Goal: Information Seeking & Learning: Learn about a topic

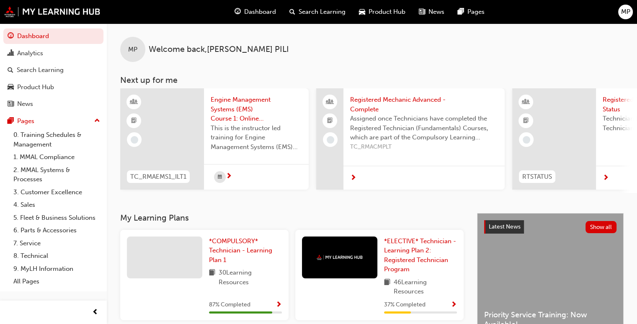
click at [219, 106] on span "Engine Management Systems (EMS) Course 1: Online Instructor Led Training - Sess…" at bounding box center [256, 109] width 91 height 28
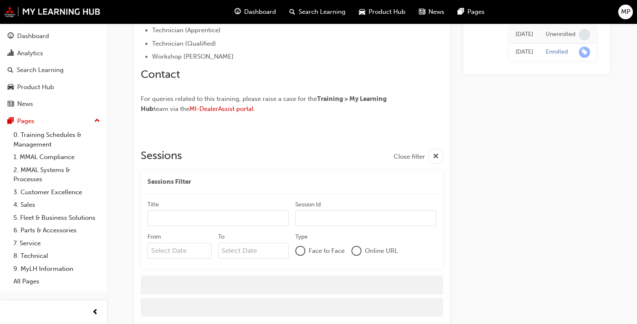
scroll to position [572, 0]
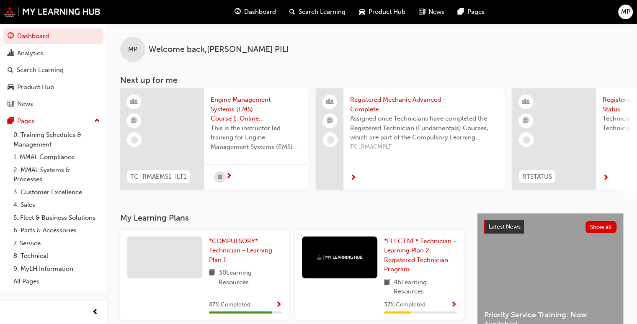
click at [230, 177] on span "next-icon" at bounding box center [229, 177] width 6 height 8
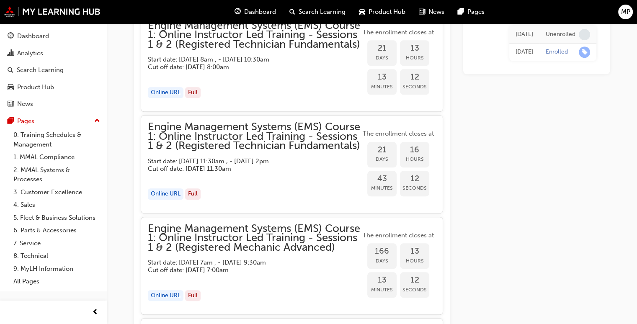
scroll to position [829, 0]
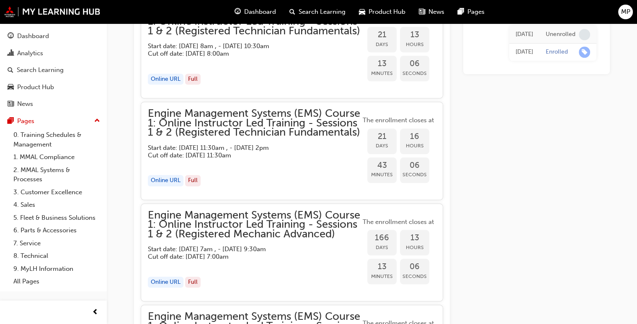
click at [253, 14] on span "Dashboard" at bounding box center [260, 12] width 32 height 10
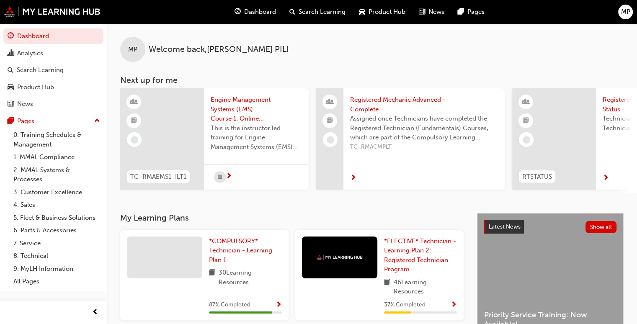
click at [472, 144] on span "TC_RMACMPLT" at bounding box center [424, 147] width 148 height 10
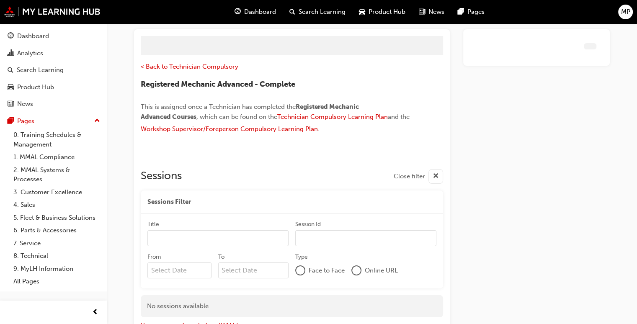
scroll to position [65, 0]
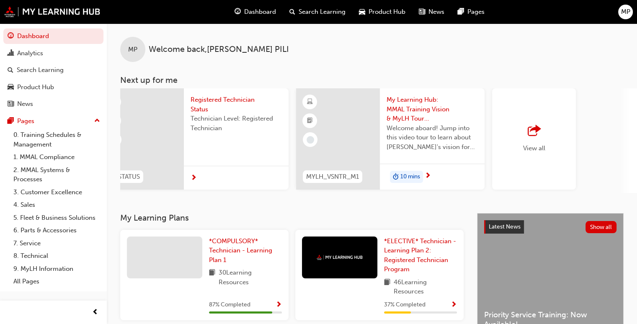
scroll to position [0, 658]
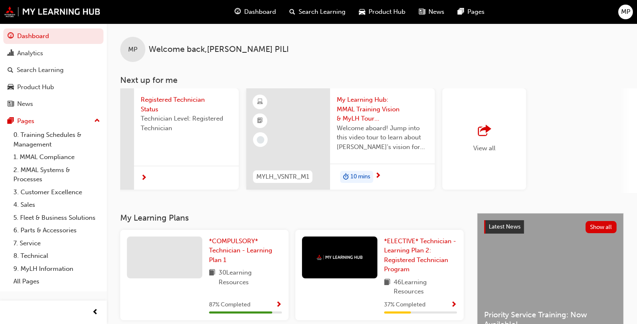
click at [484, 137] on span "outbound-icon" at bounding box center [484, 131] width 13 height 12
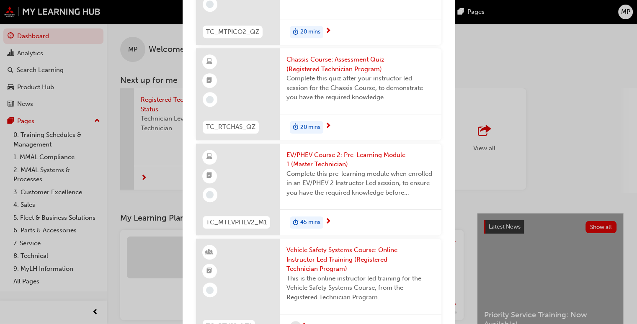
scroll to position [3839, 0]
click at [541, 17] on div "Next up for me TC_RMAEMS1_ILT1 Engine Management Systems (EMS) Course 1: Online…" at bounding box center [318, 162] width 637 height 324
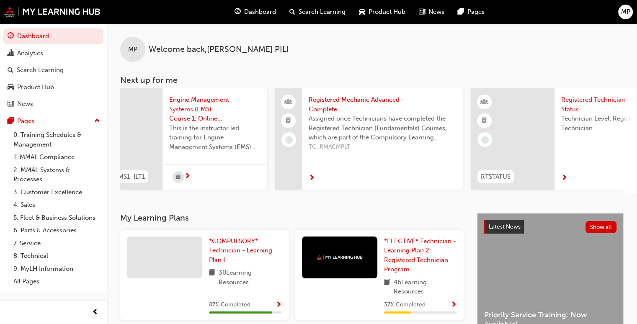
scroll to position [0, 0]
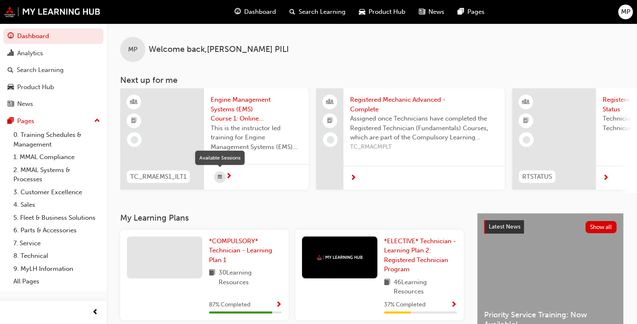
click at [217, 175] on div "button" at bounding box center [220, 177] width 12 height 12
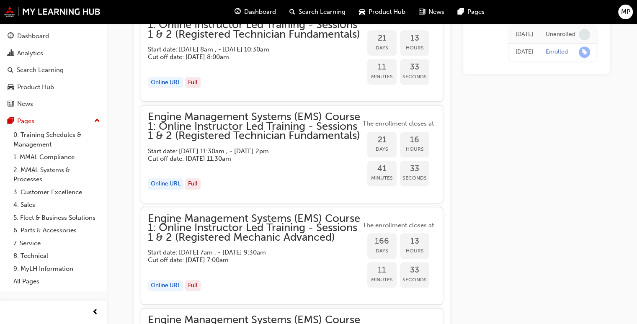
scroll to position [829, 0]
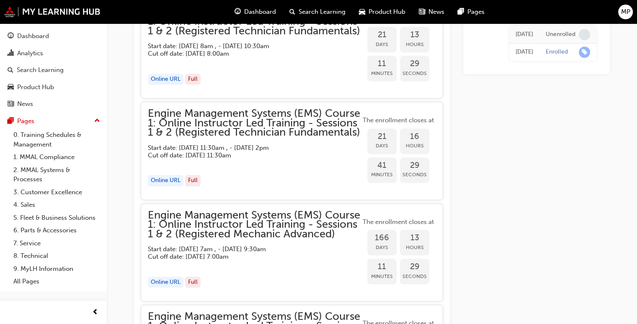
click at [629, 9] on span "MP" at bounding box center [625, 12] width 9 height 10
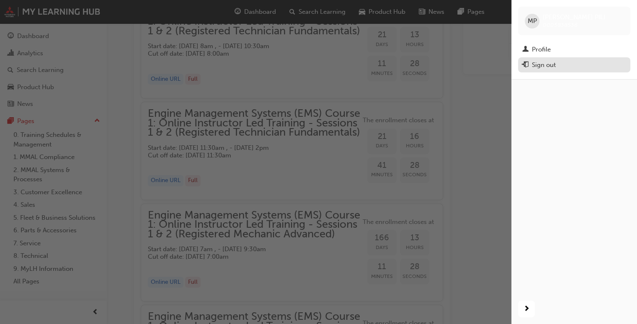
click at [574, 70] on div "Sign out" at bounding box center [574, 65] width 104 height 10
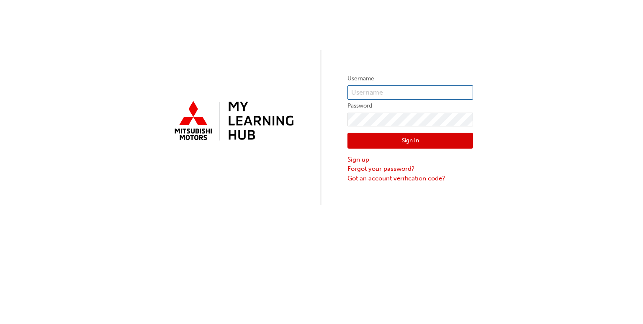
type input "0005838537"
click at [389, 138] on button "Sign In" at bounding box center [411, 141] width 126 height 16
